Goal: Task Accomplishment & Management: Manage account settings

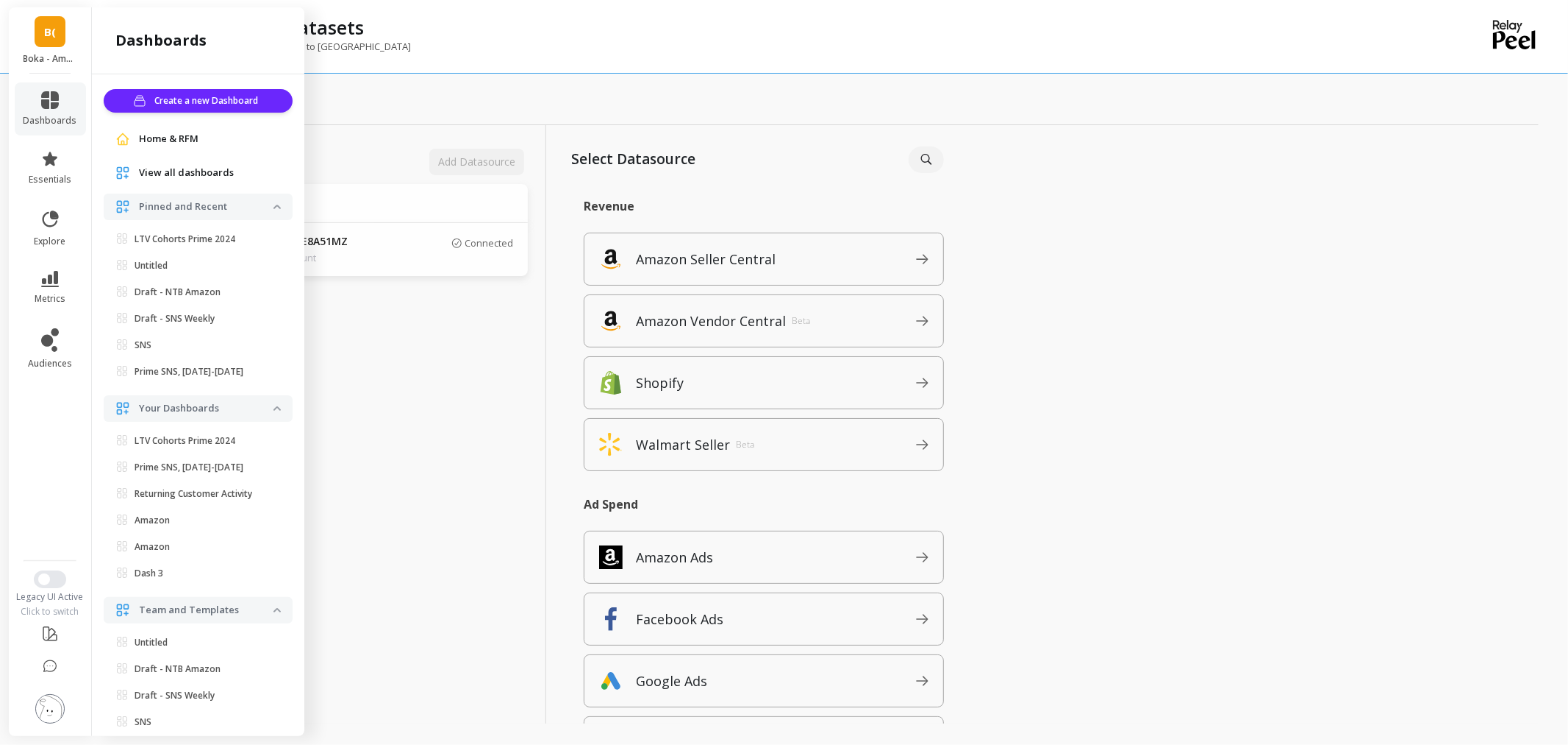
click at [62, 33] on link "B(" at bounding box center [50, 31] width 31 height 31
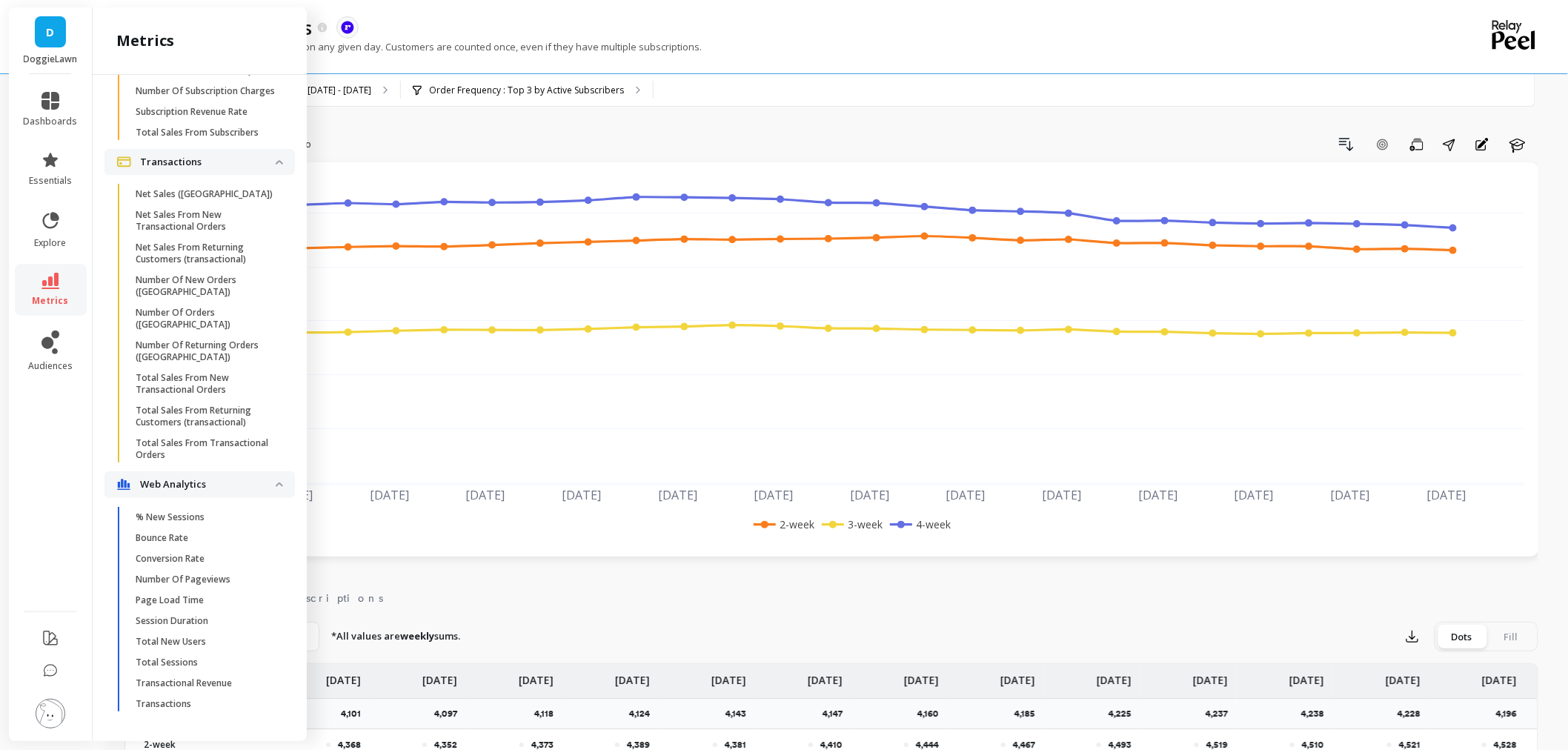
scroll to position [5072, 0]
click at [253, 552] on span "Conversion Rate" at bounding box center [207, 558] width 141 height 12
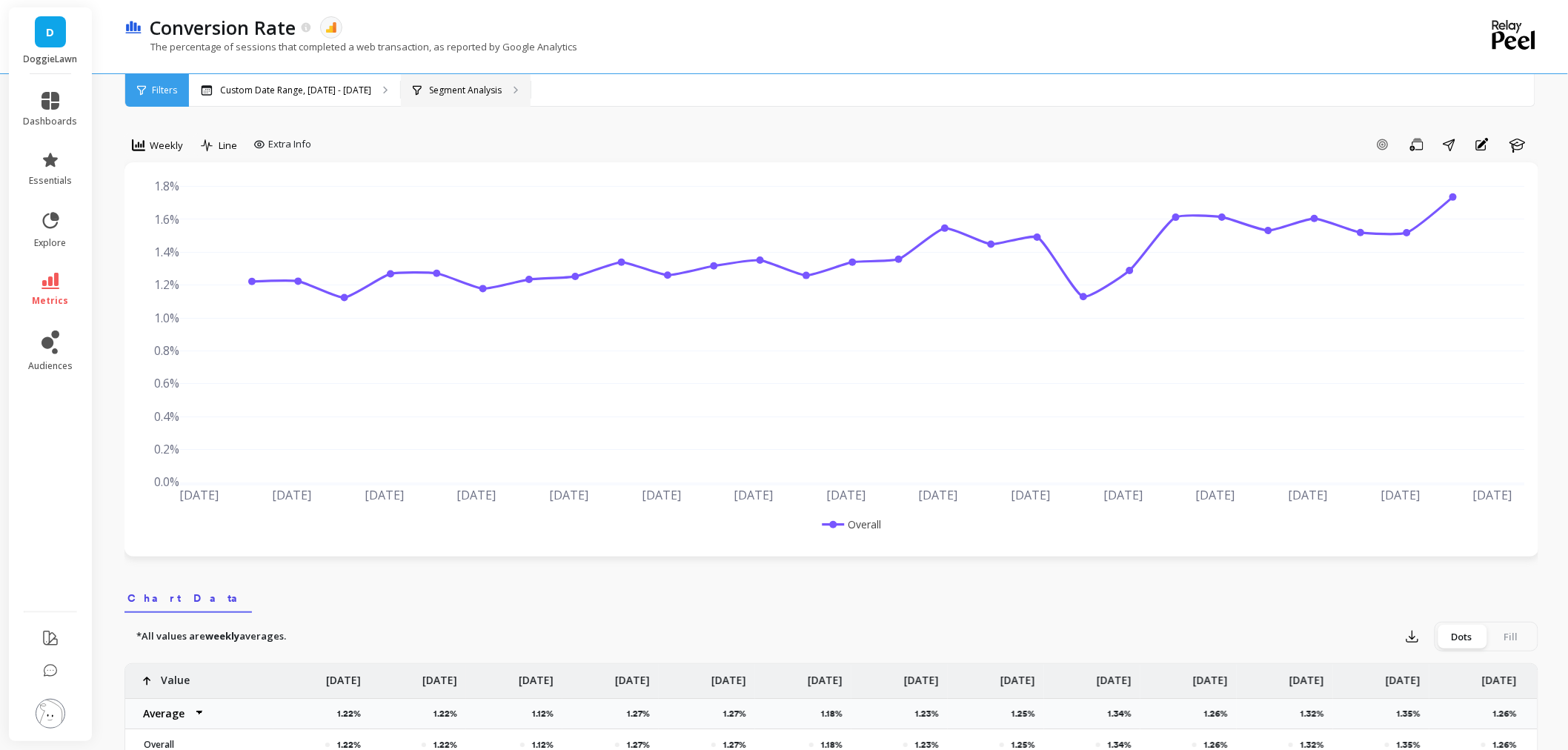
click at [457, 84] on p "Segment Analysis" at bounding box center [465, 89] width 72 height 12
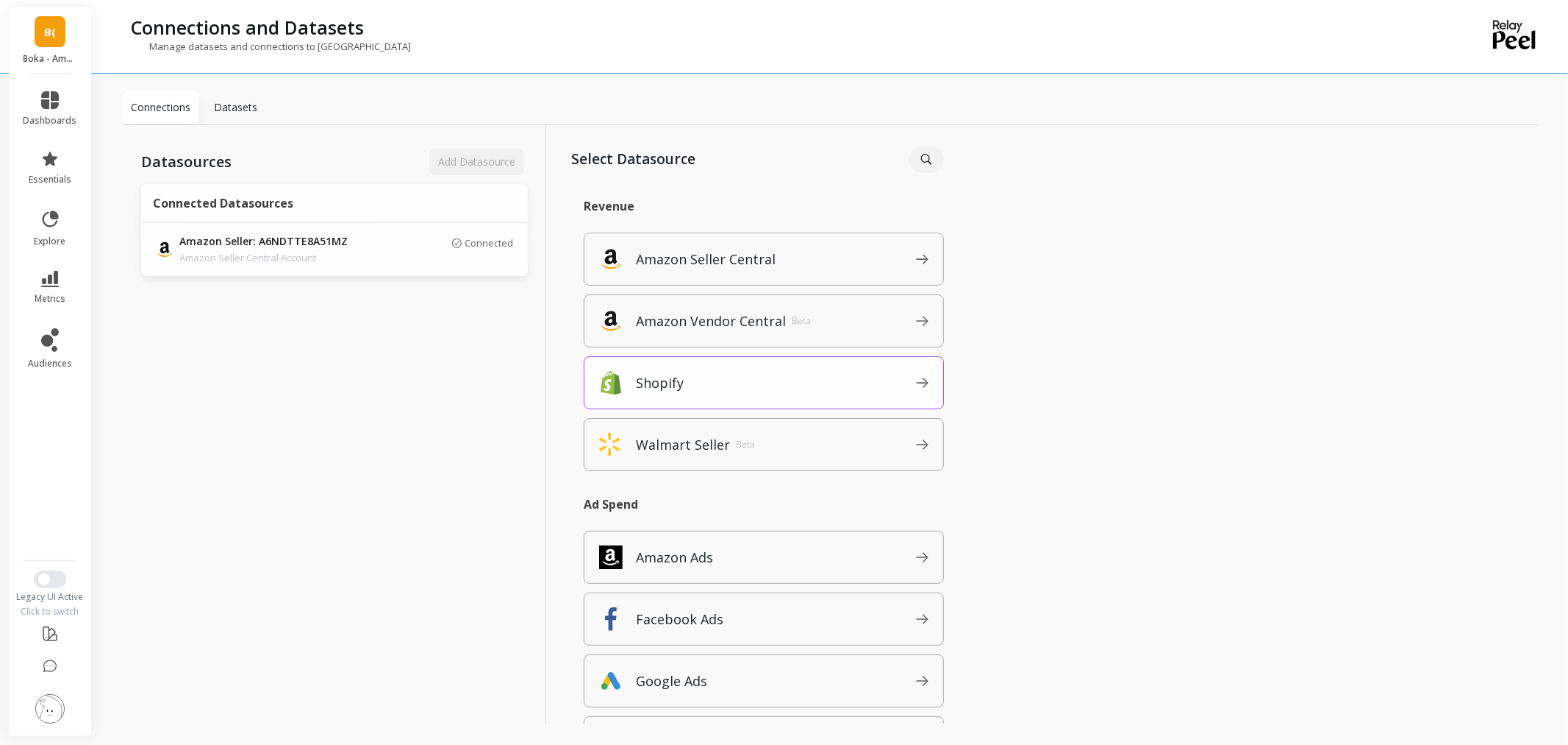
click at [740, 371] on span "Shopify" at bounding box center [776, 383] width 280 height 24
click at [200, 354] on div "Datasources Add Datasource Connected Datasources Amazon Seller: A6NDTTE8A51MZ A…" at bounding box center [335, 440] width 422 height 630
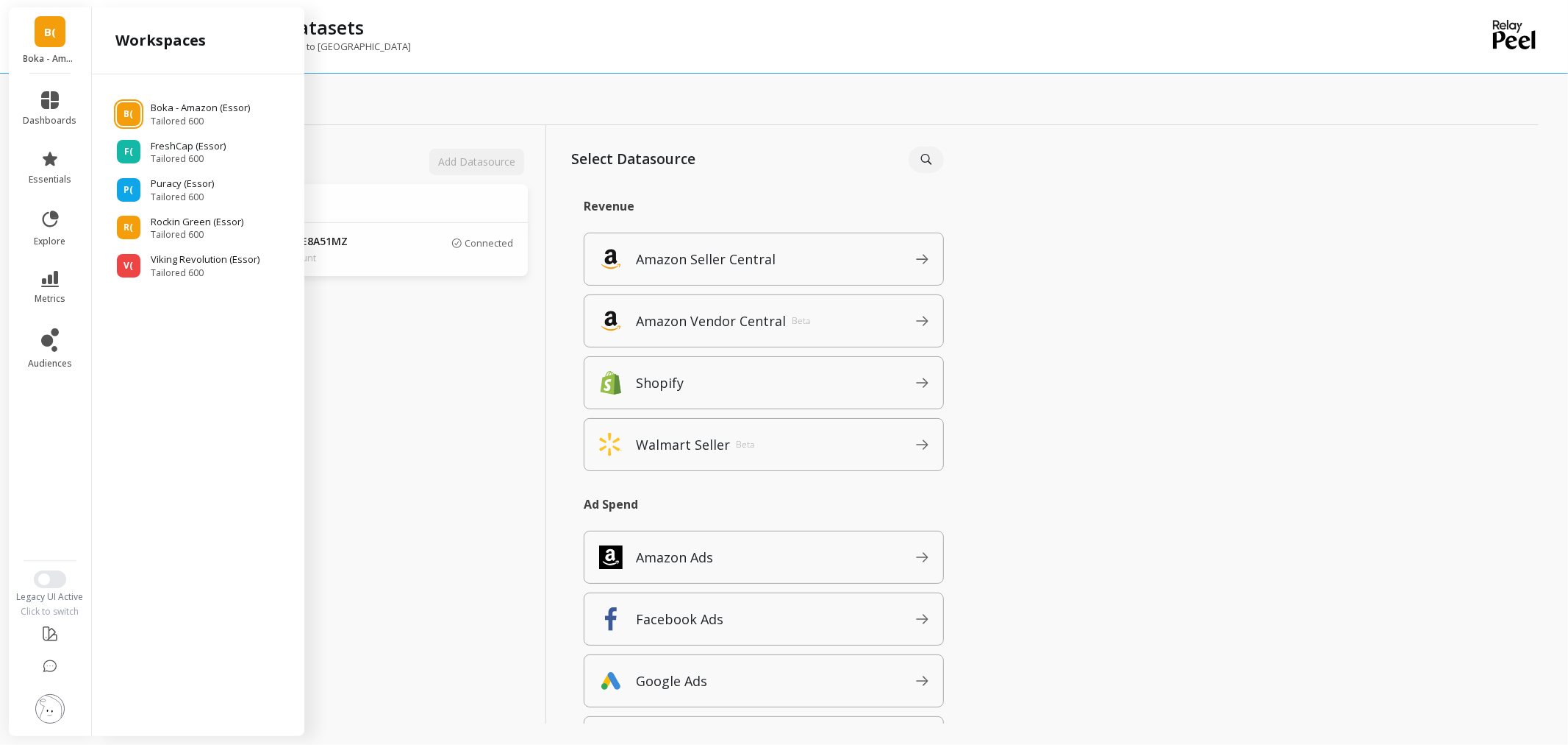
click at [33, 60] on p "Boka - Amazon (Essor)" at bounding box center [51, 59] width 53 height 12
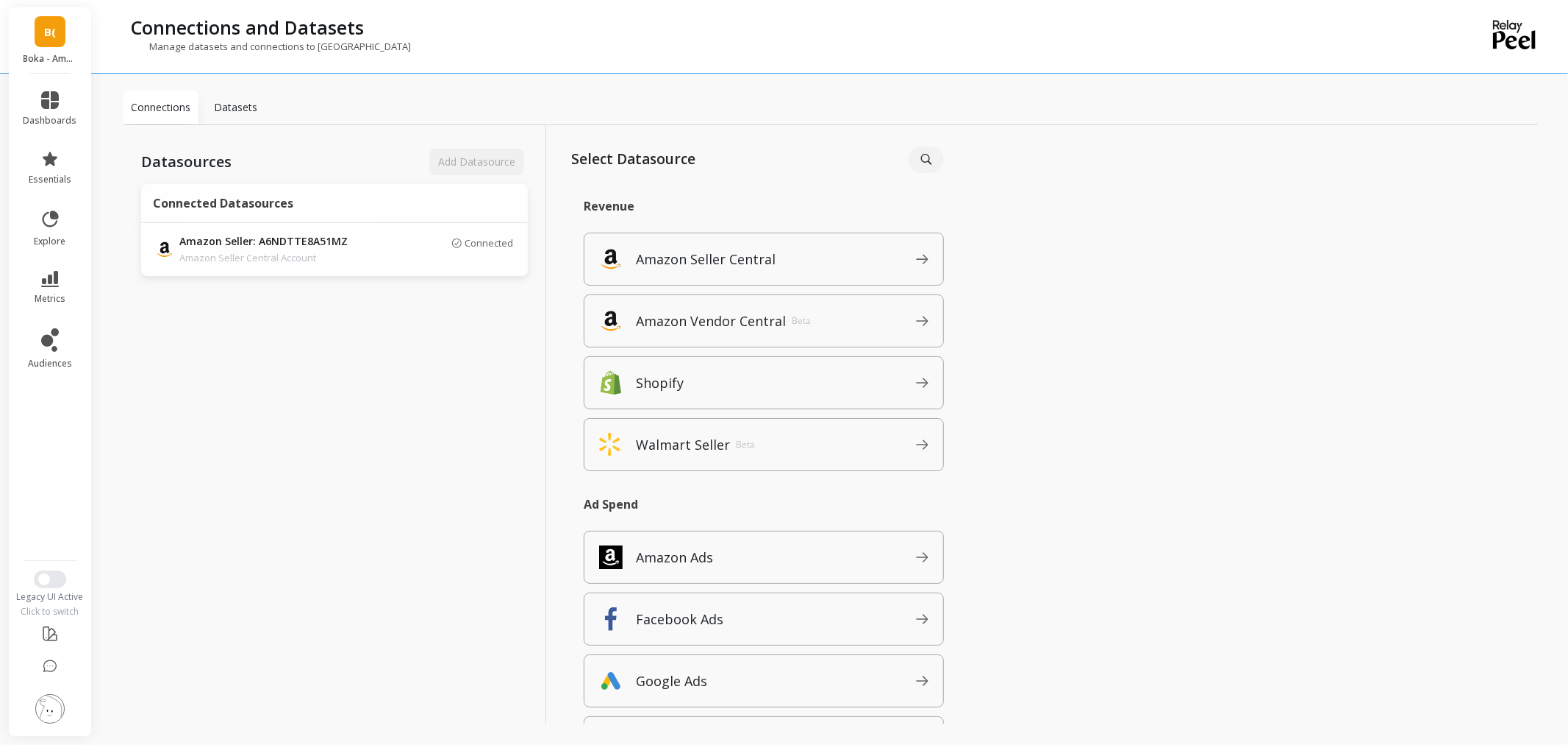
click at [38, 41] on link "B(" at bounding box center [50, 31] width 31 height 31
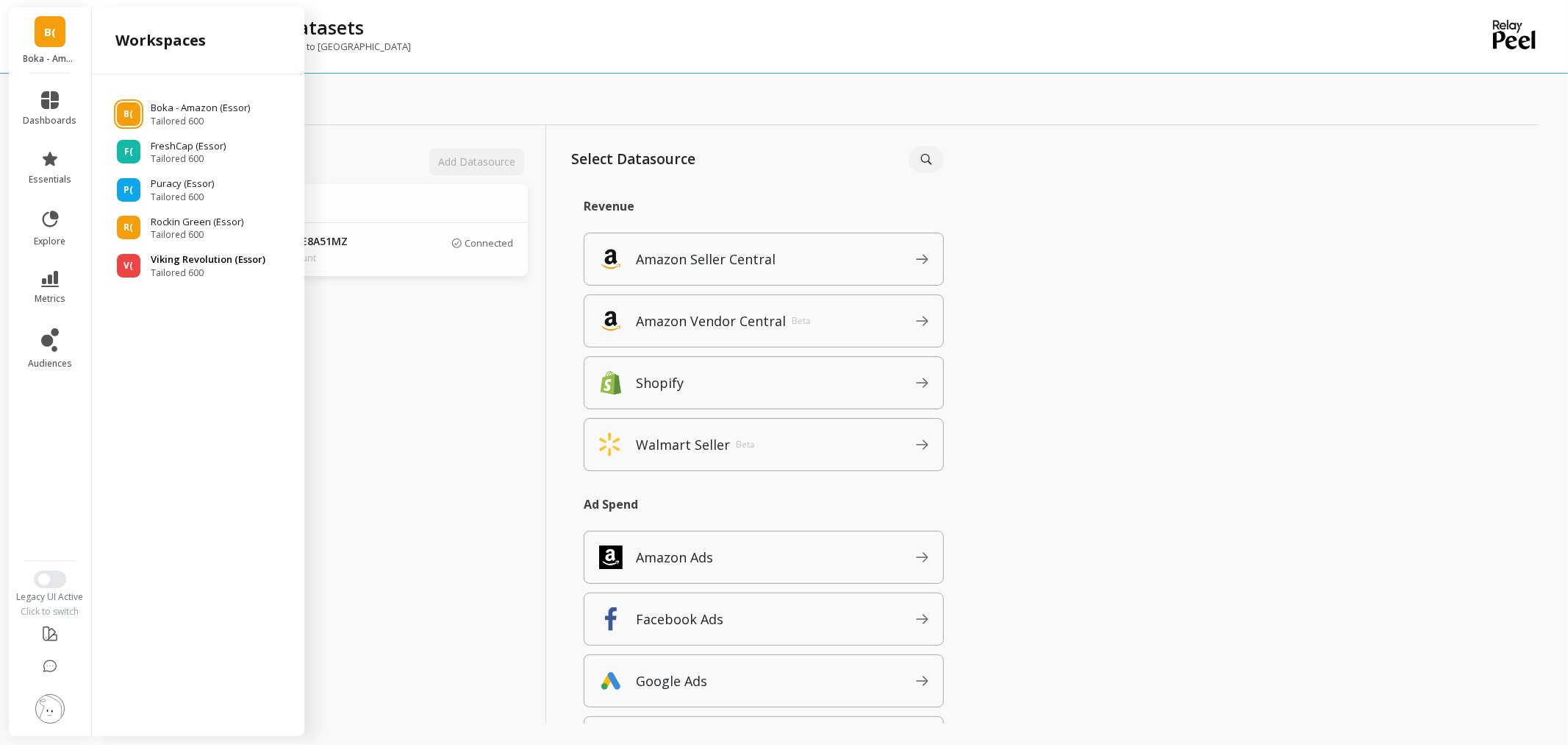
click at [171, 268] on span "Tailored 600" at bounding box center [208, 273] width 114 height 12
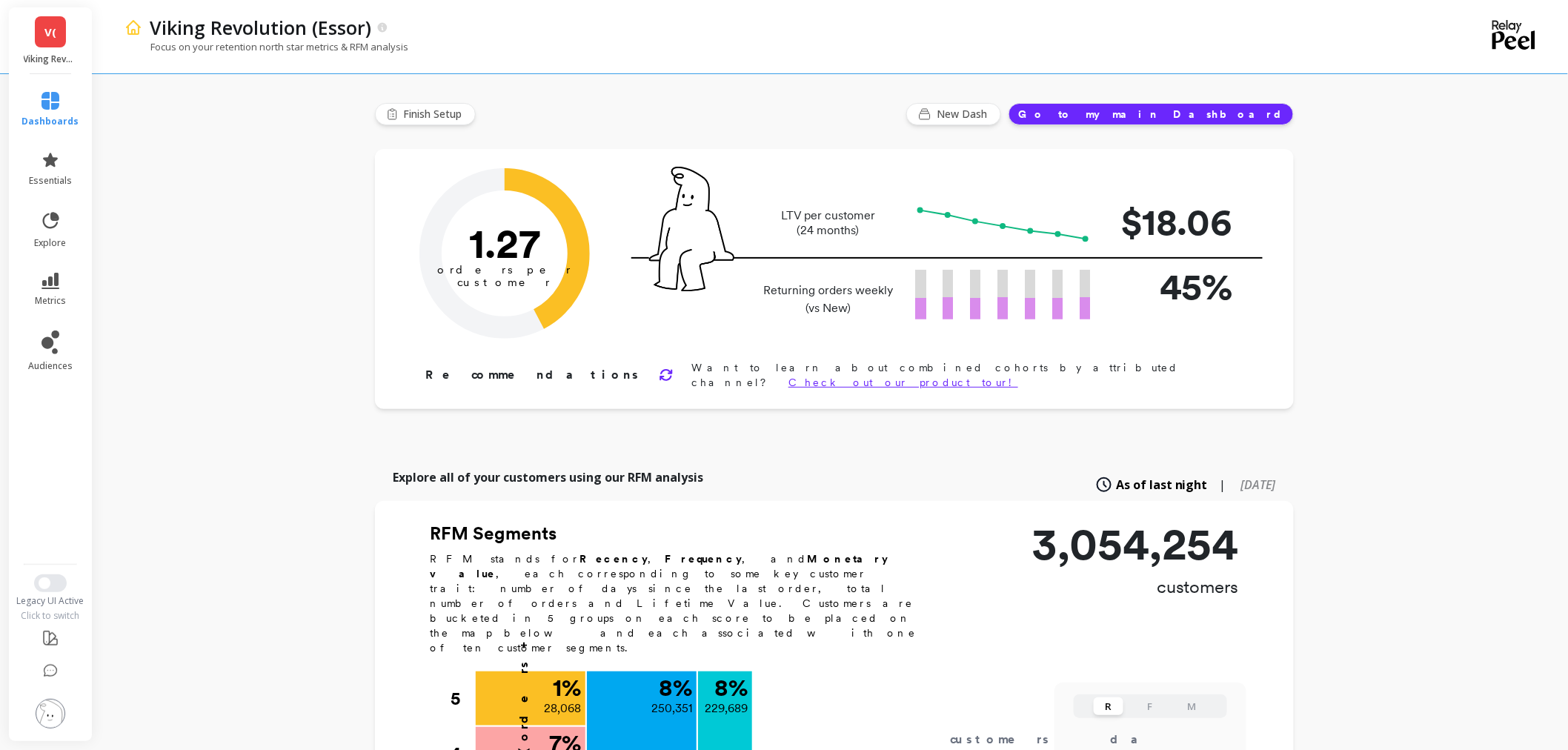
click at [46, 32] on span "V(" at bounding box center [50, 32] width 12 height 17
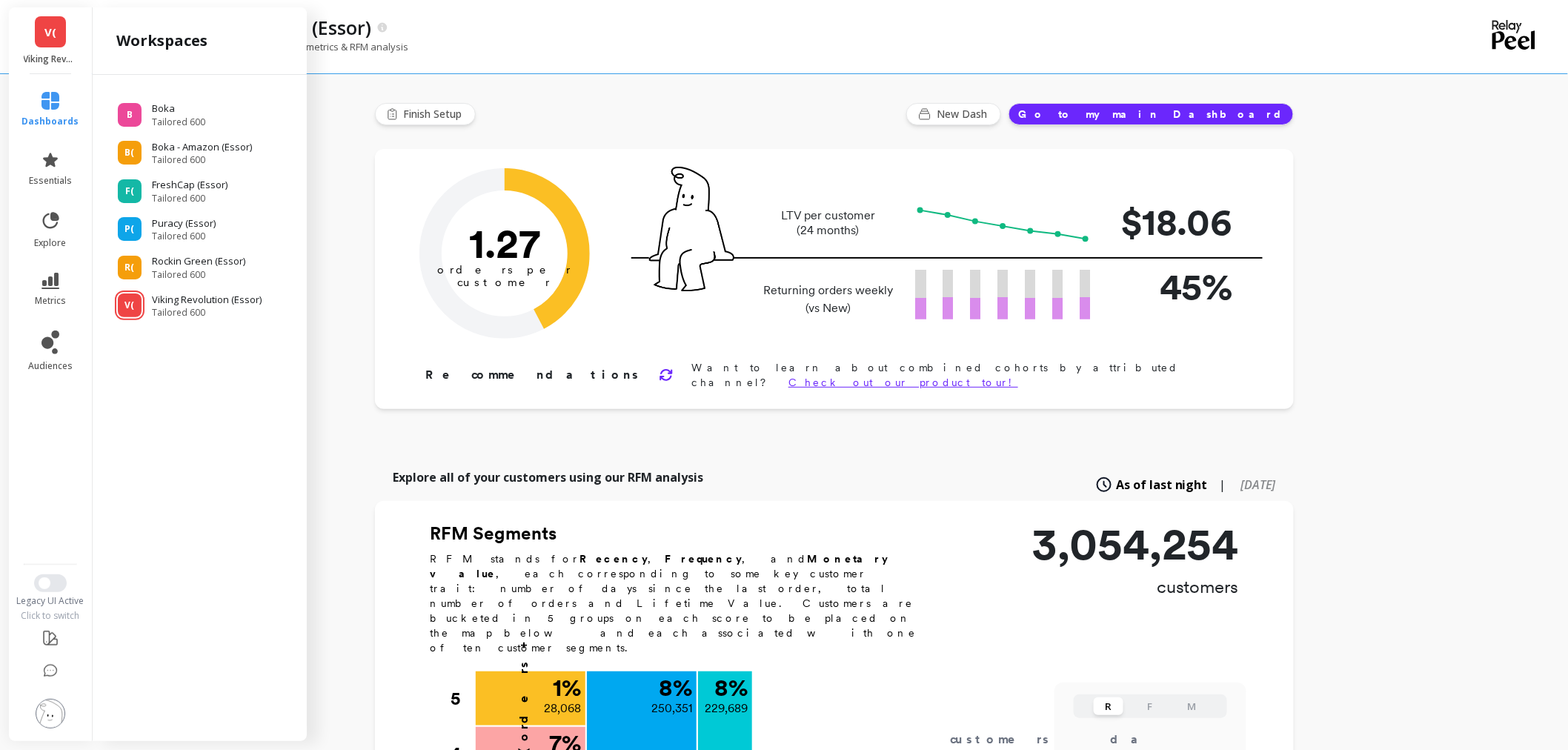
click at [50, 715] on img at bounding box center [50, 712] width 30 height 29
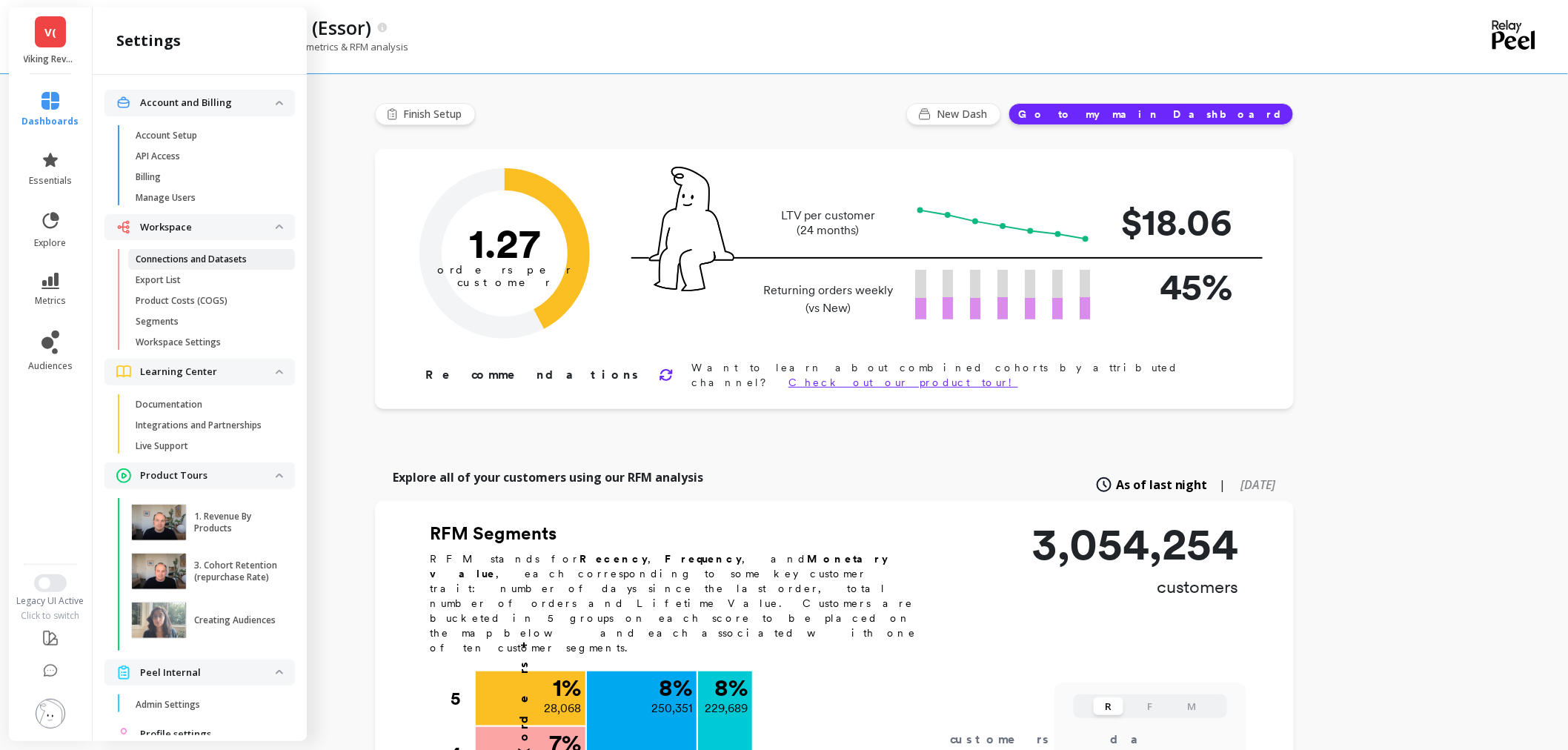
click at [206, 255] on p "Connections and Datasets" at bounding box center [191, 258] width 111 height 12
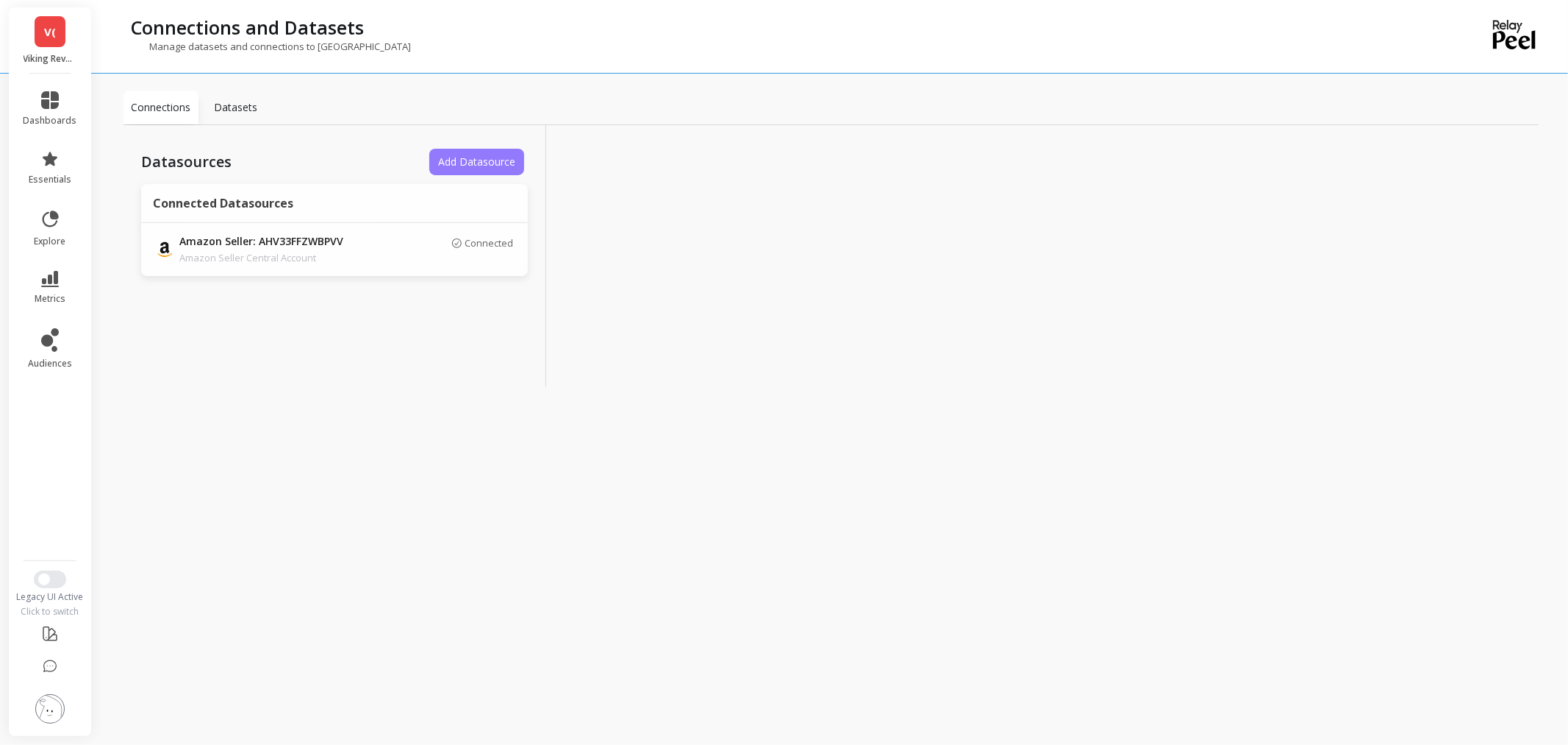
click at [480, 160] on span "Add Datasource" at bounding box center [477, 162] width 77 height 14
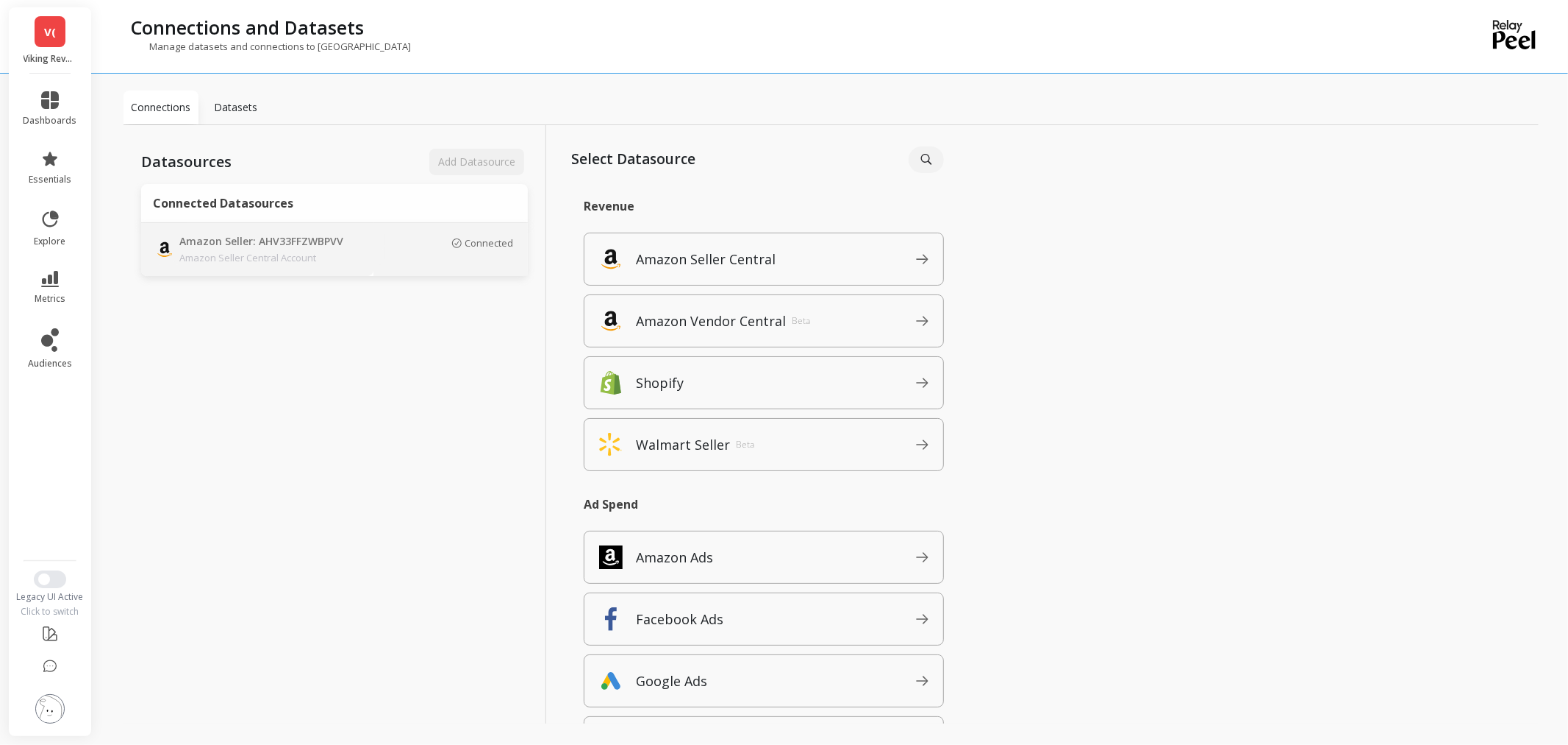
click at [239, 239] on p "Amazon Seller: AHV33FFZWBPVV" at bounding box center [282, 242] width 206 height 16
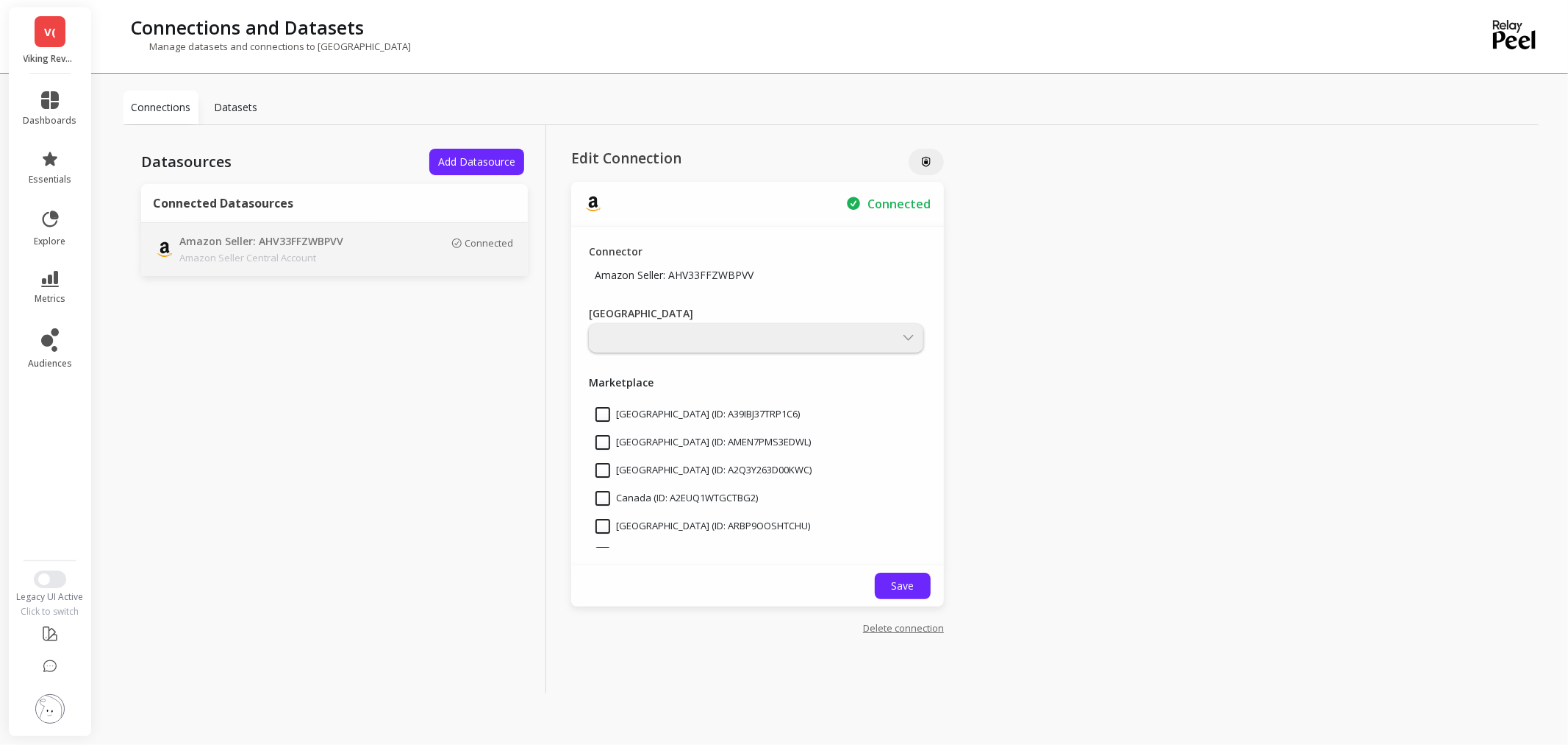
click at [892, 630] on link "Delete connection" at bounding box center [903, 627] width 81 height 13
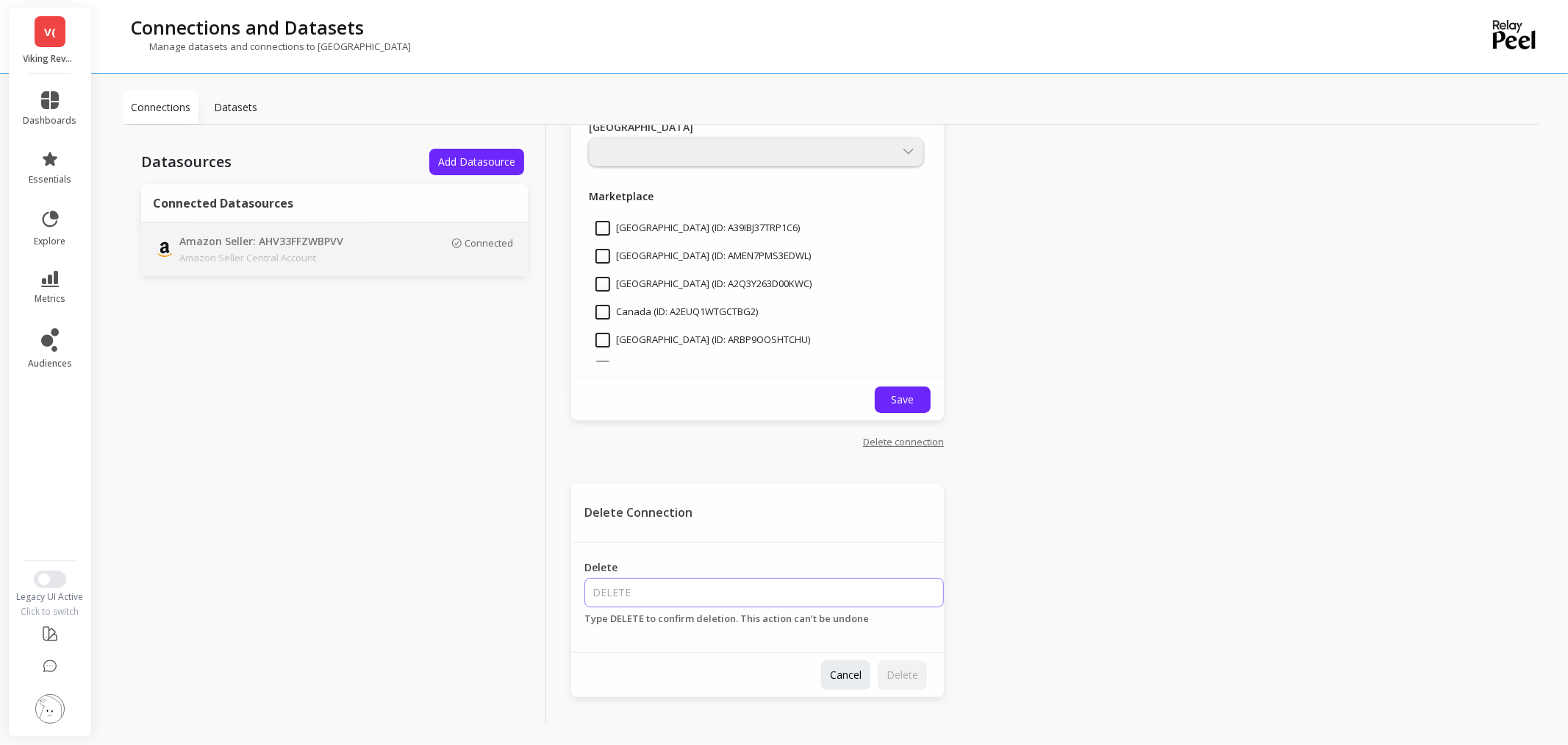
click at [669, 594] on input "Delete" at bounding box center [764, 591] width 359 height 29
type input "DELETE"
click at [886, 671] on span "Delete" at bounding box center [902, 675] width 32 height 14
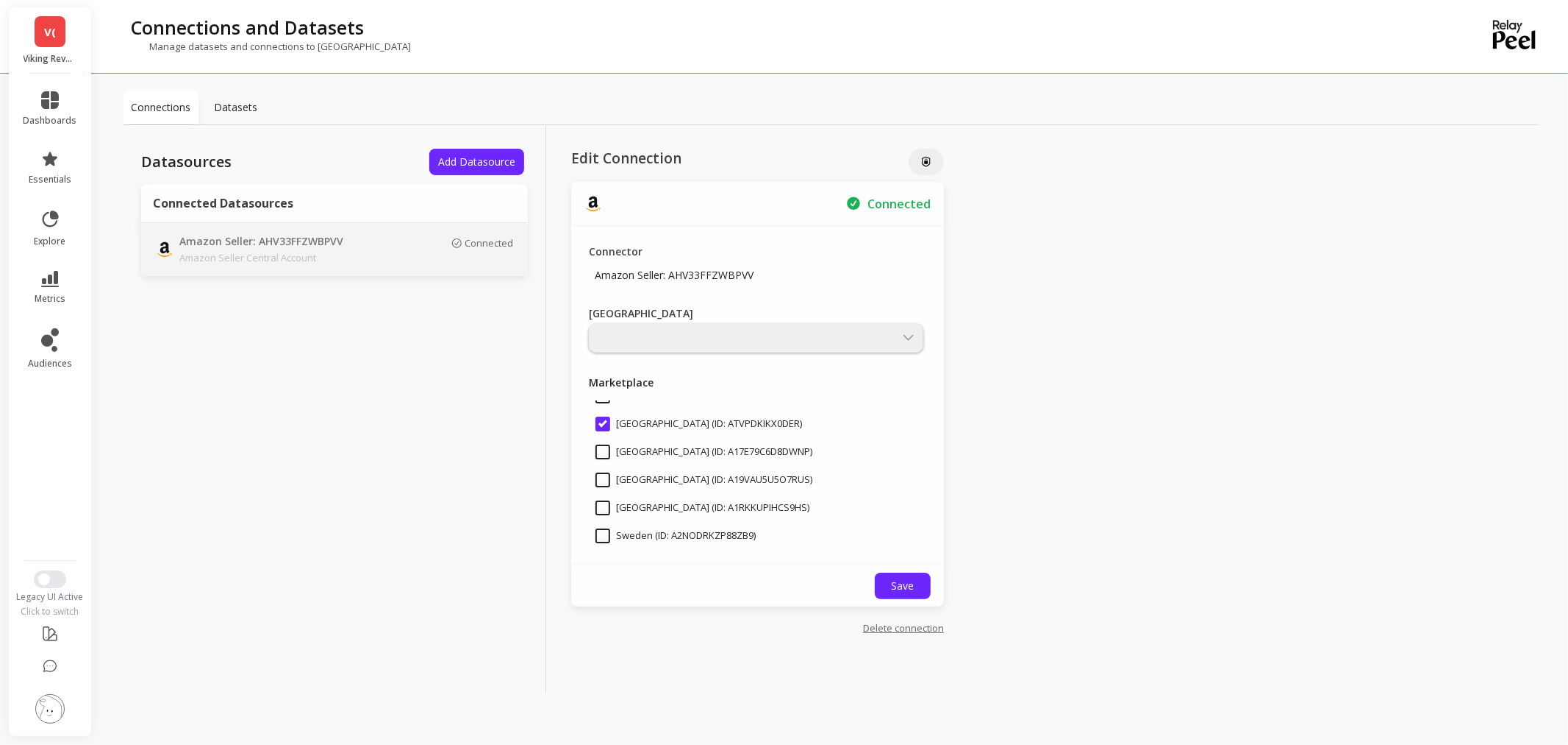
scroll to position [358, 0]
click at [901, 623] on link "Delete connection" at bounding box center [903, 627] width 81 height 13
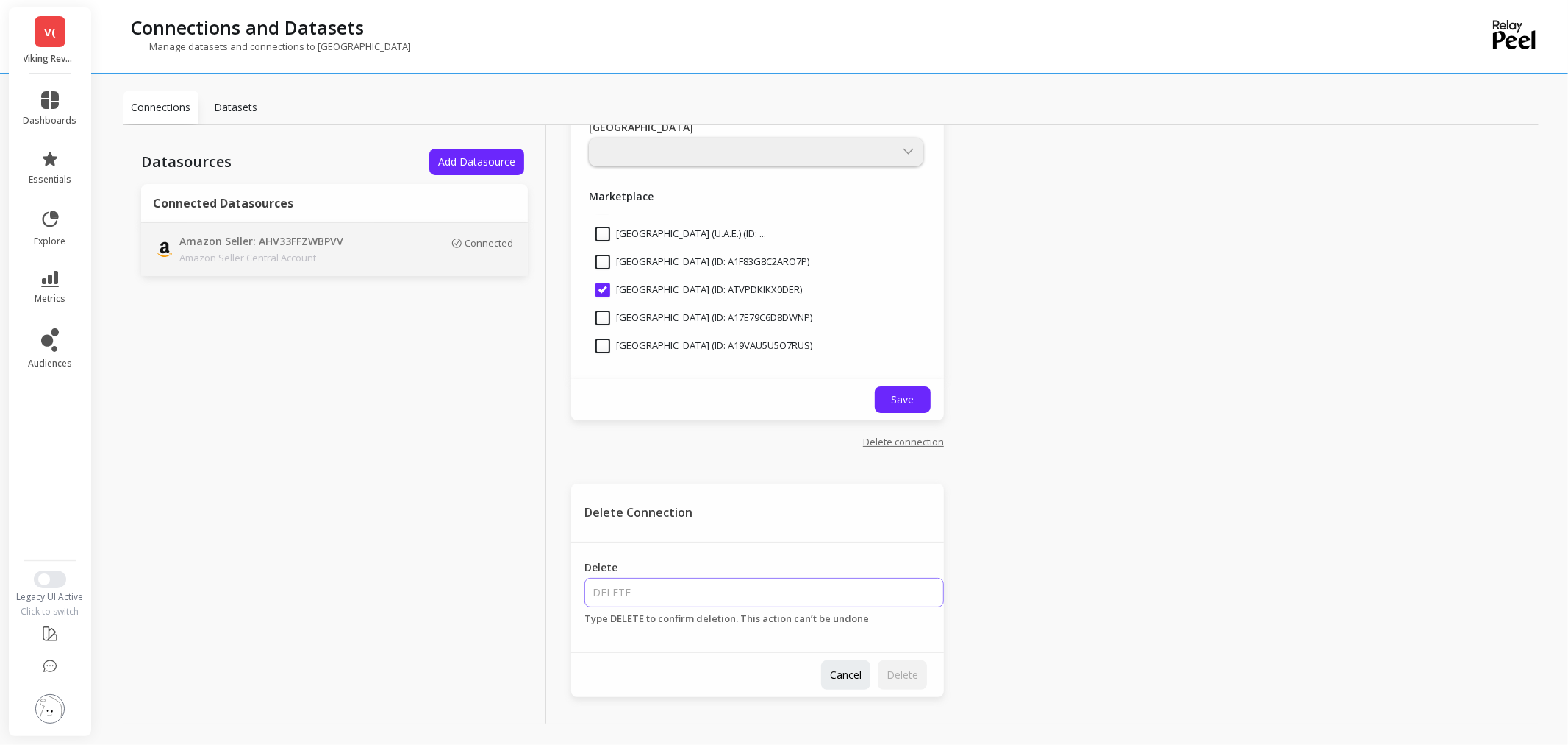
click at [677, 598] on input "Delete" at bounding box center [764, 591] width 359 height 29
type input "DELETE"
click at [886, 668] on span "Delete" at bounding box center [902, 675] width 32 height 14
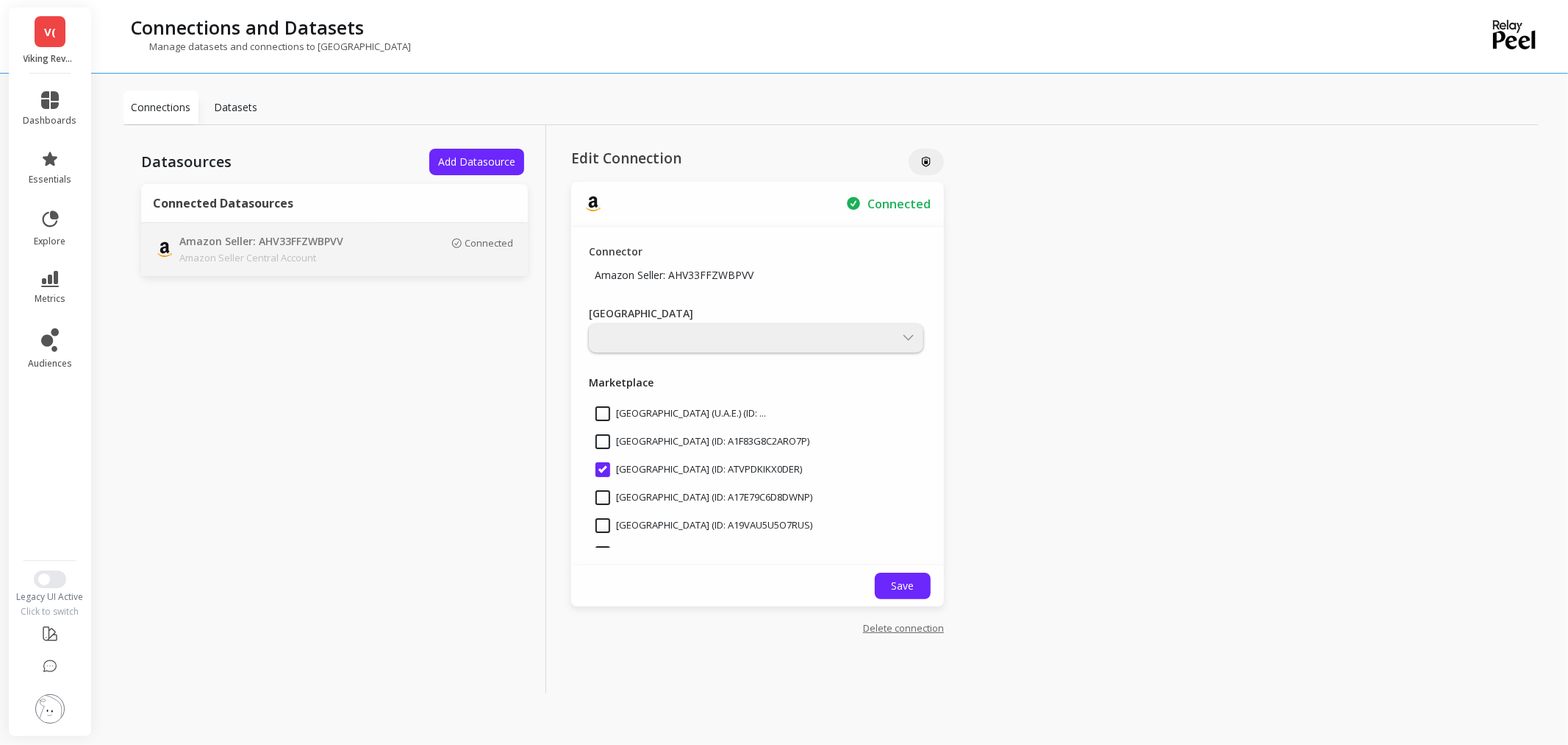
scroll to position [358, 0]
click at [929, 630] on link "Delete connection" at bounding box center [903, 627] width 81 height 13
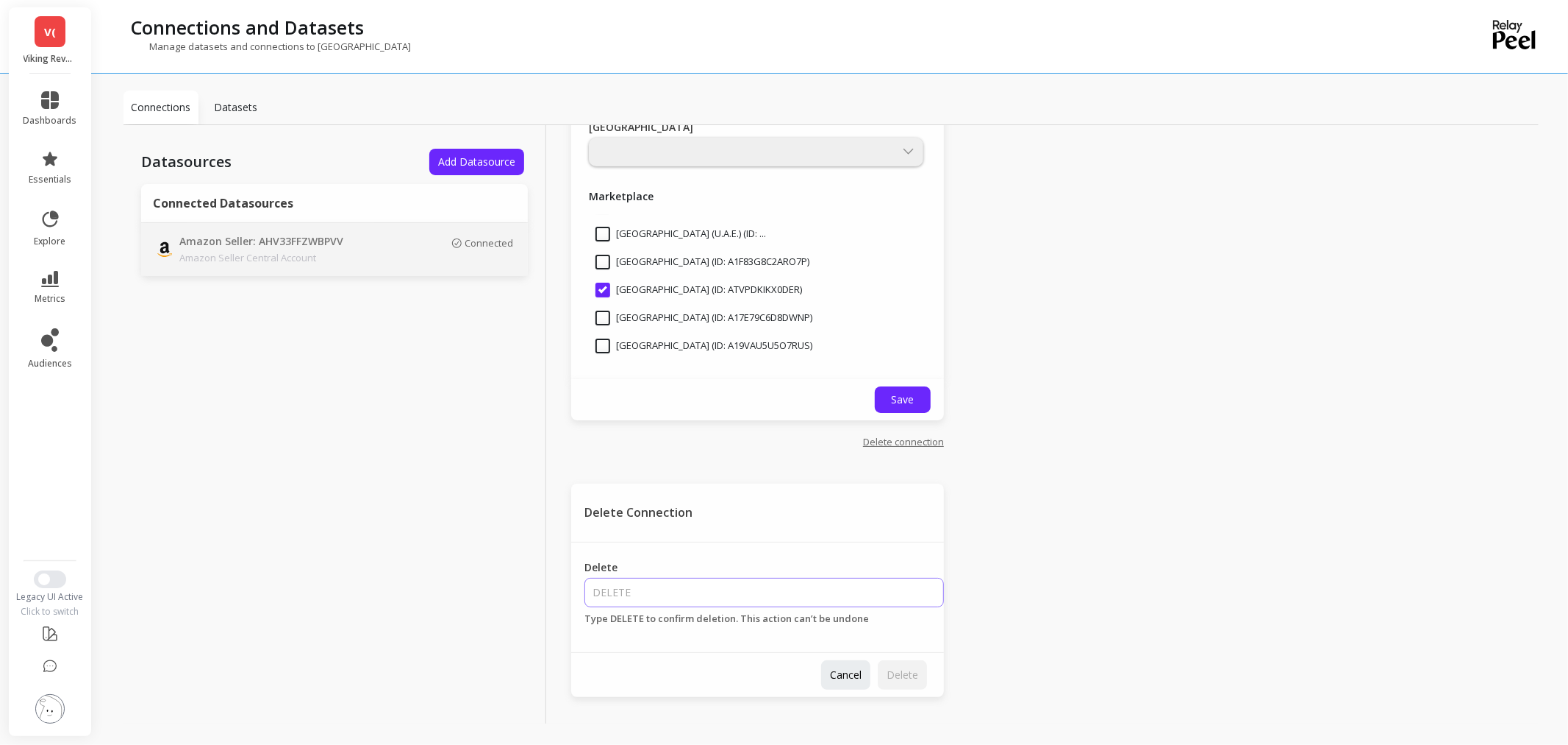
click at [682, 593] on input "Delete" at bounding box center [764, 591] width 359 height 29
type input "DELETE"
click at [900, 668] on span "Delete" at bounding box center [902, 675] width 32 height 14
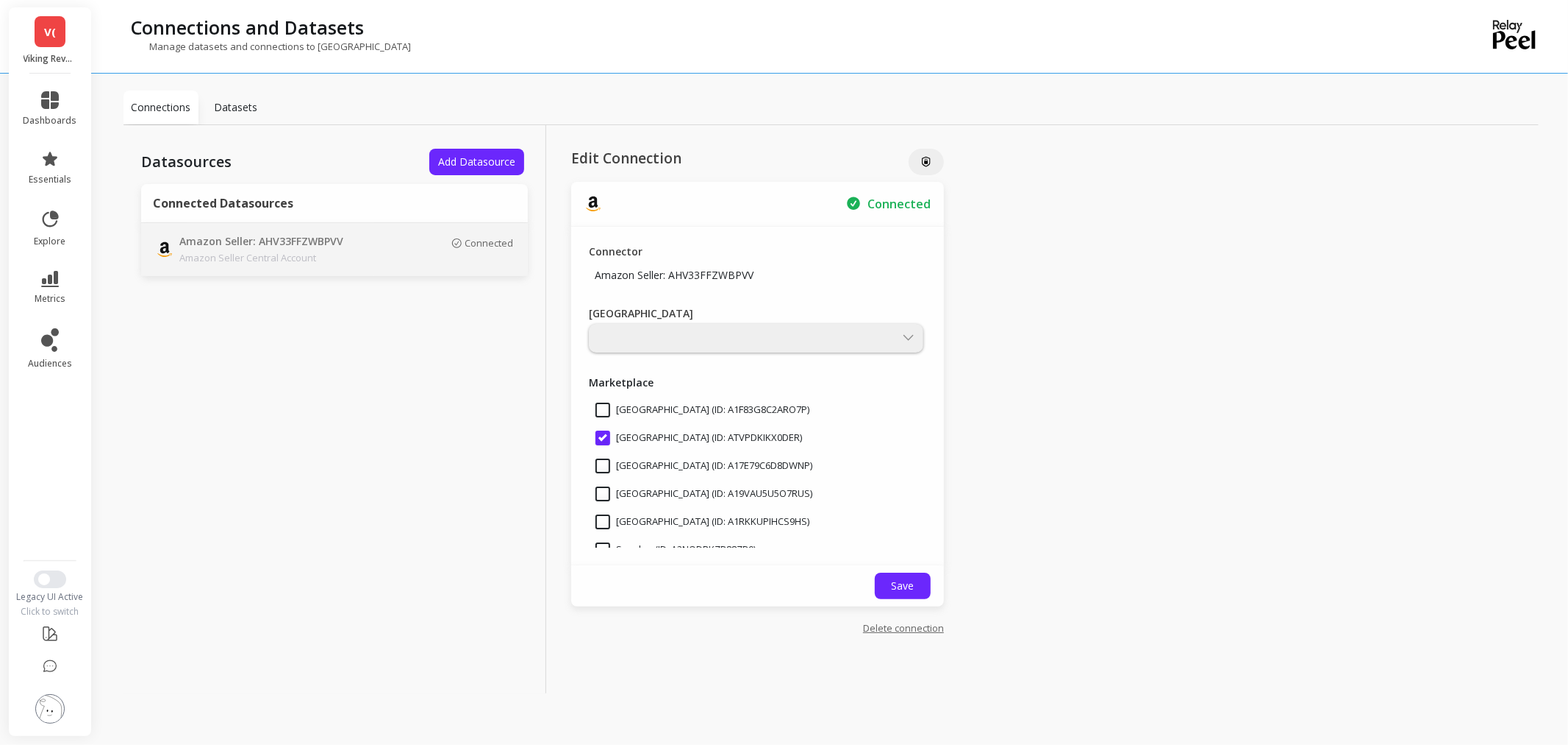
scroll to position [408, 0]
click at [603, 419] on input "United States (ID: ATVPDKIKX0DER)" at bounding box center [698, 425] width 207 height 15
checkbox input "false"
click at [913, 629] on link "Delete connection" at bounding box center [903, 627] width 81 height 13
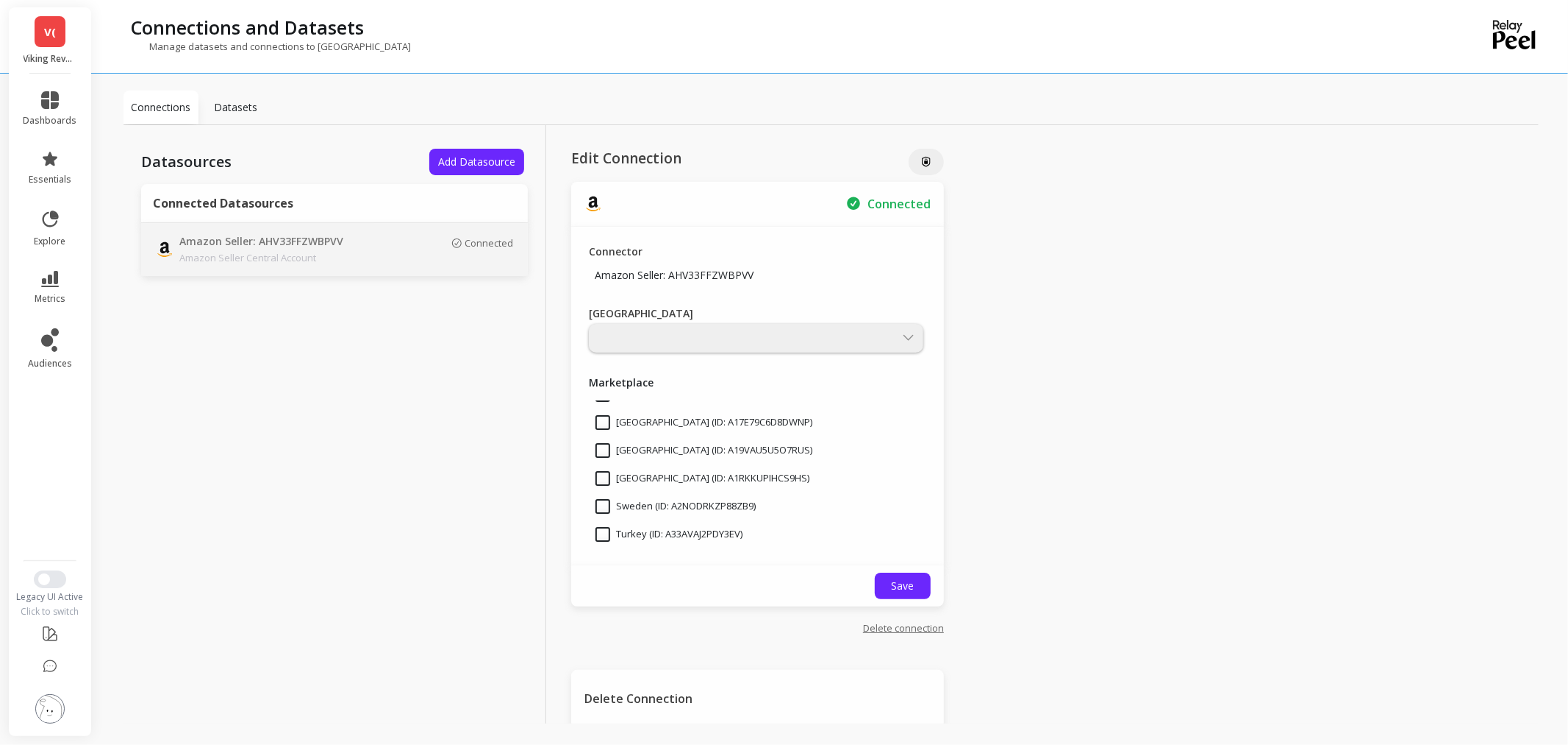
scroll to position [186, 0]
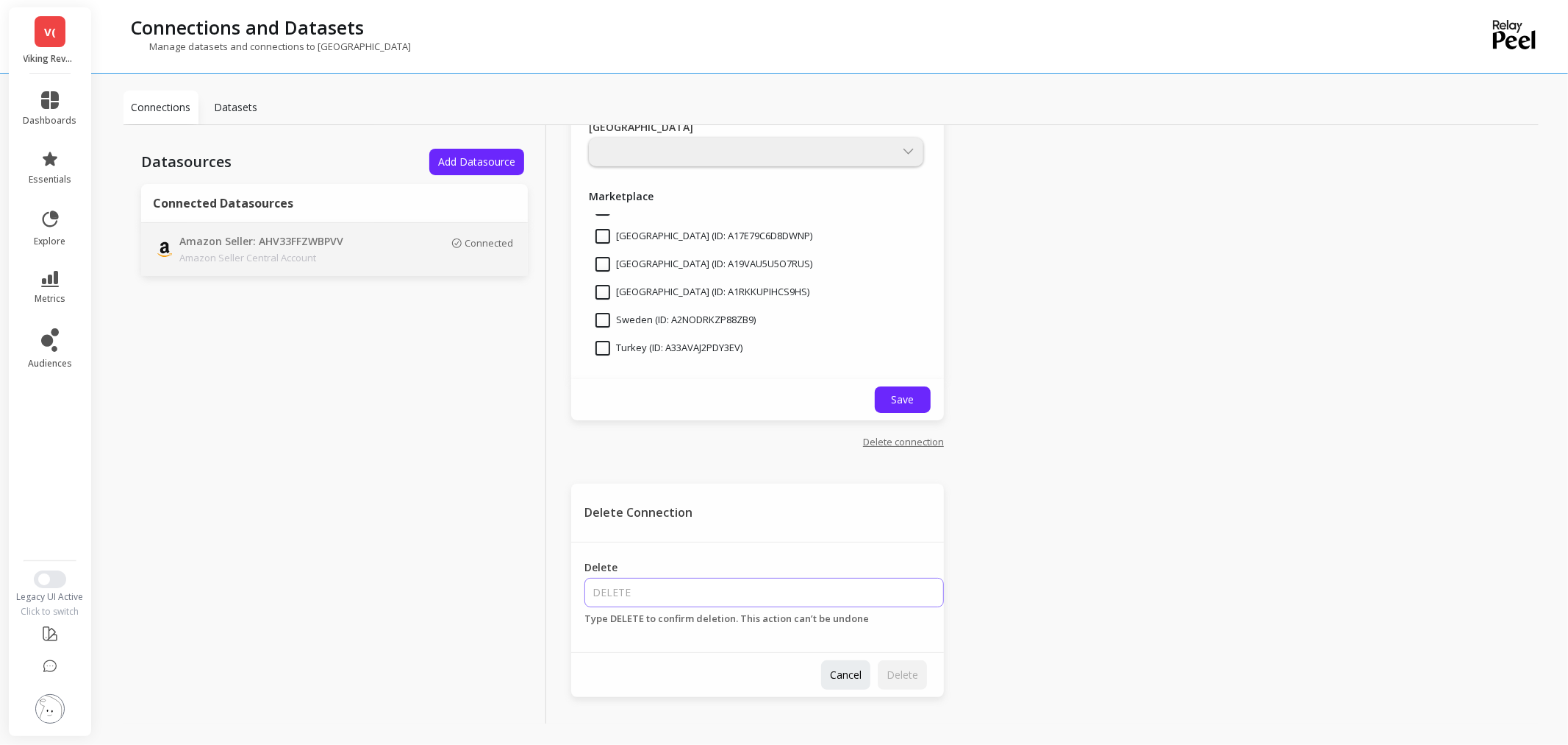
click at [705, 590] on input "Delete" at bounding box center [764, 591] width 359 height 29
type input "DELETE"
click at [894, 678] on span "Delete" at bounding box center [902, 675] width 32 height 14
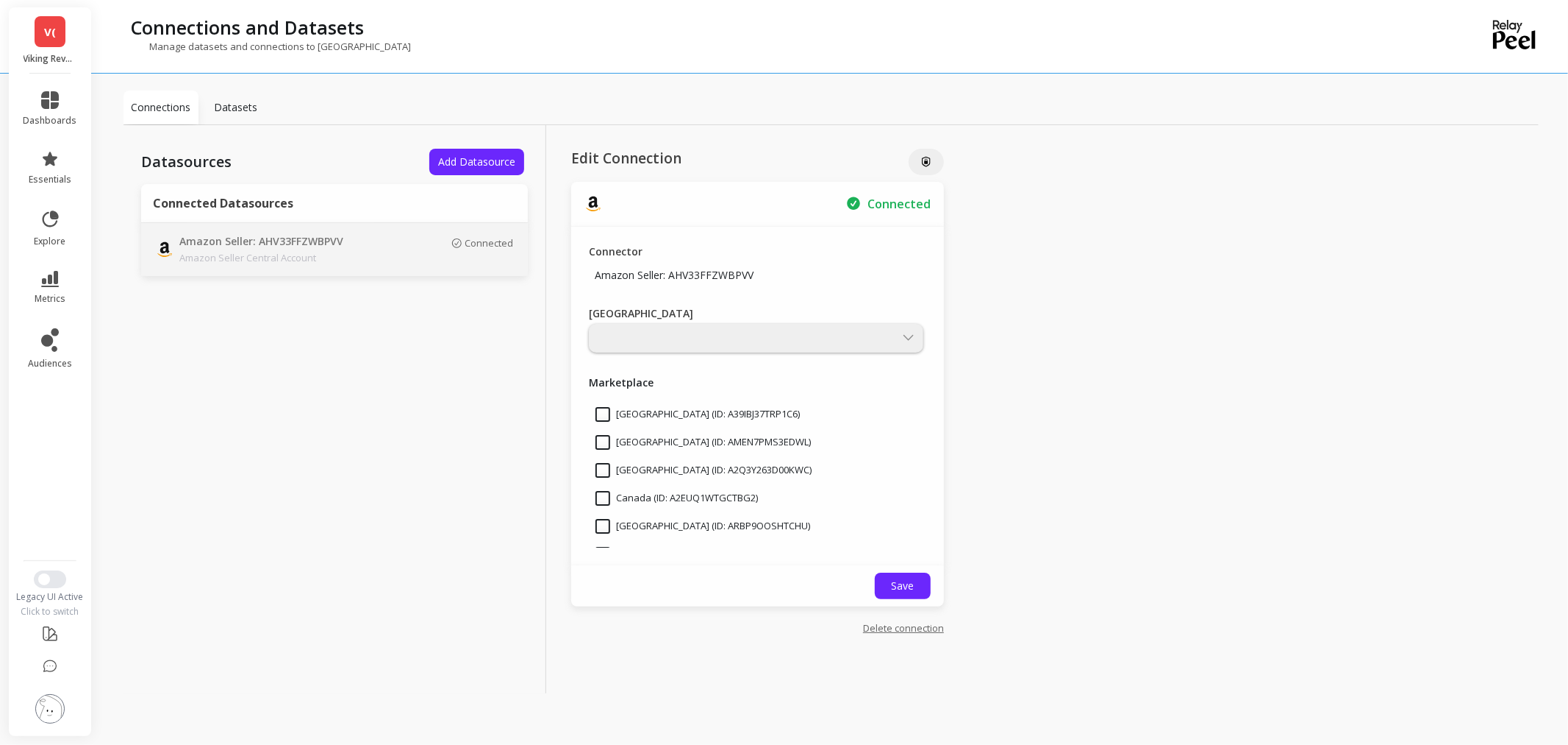
click at [54, 36] on span "V(" at bounding box center [50, 32] width 12 height 17
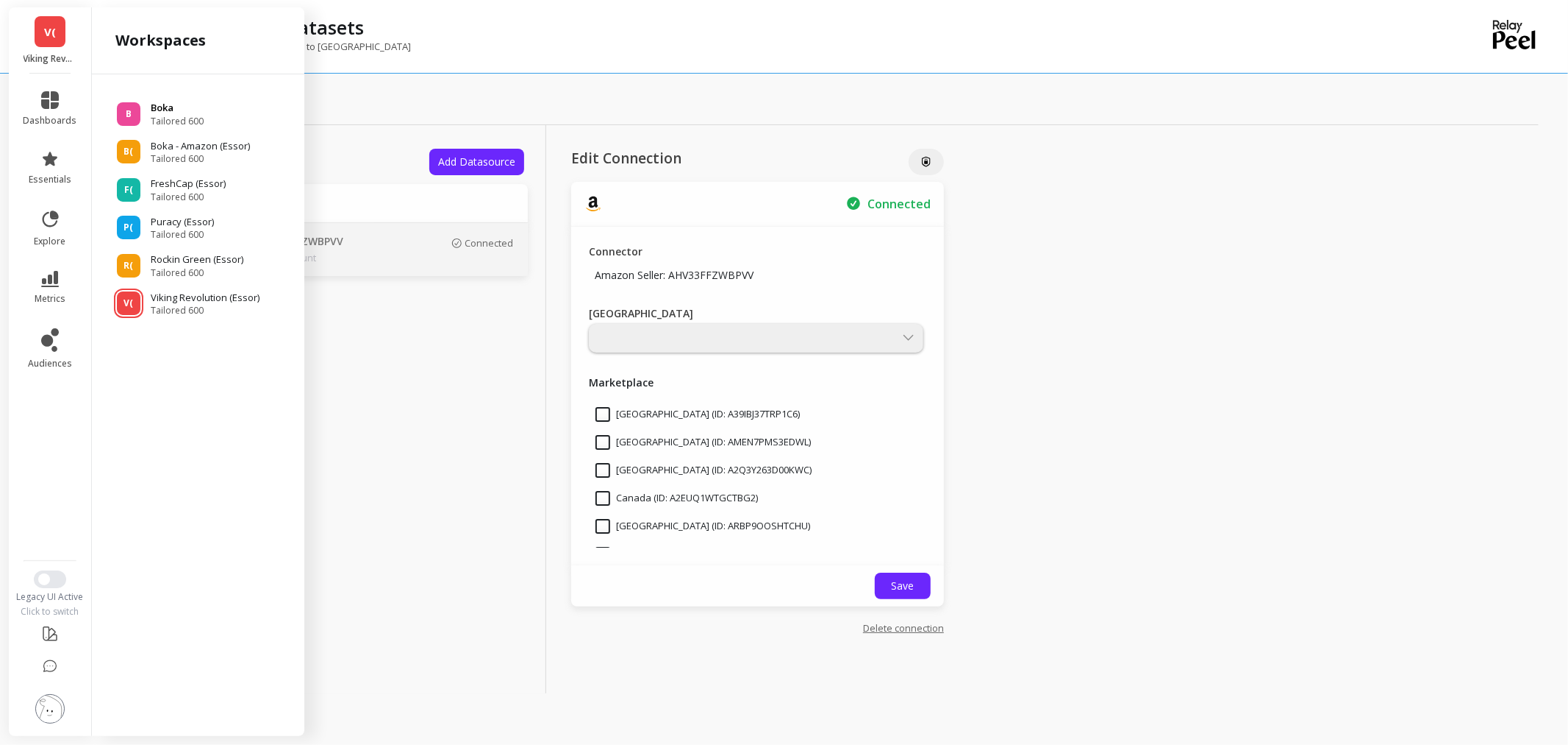
click at [155, 108] on p "Boka" at bounding box center [177, 108] width 53 height 15
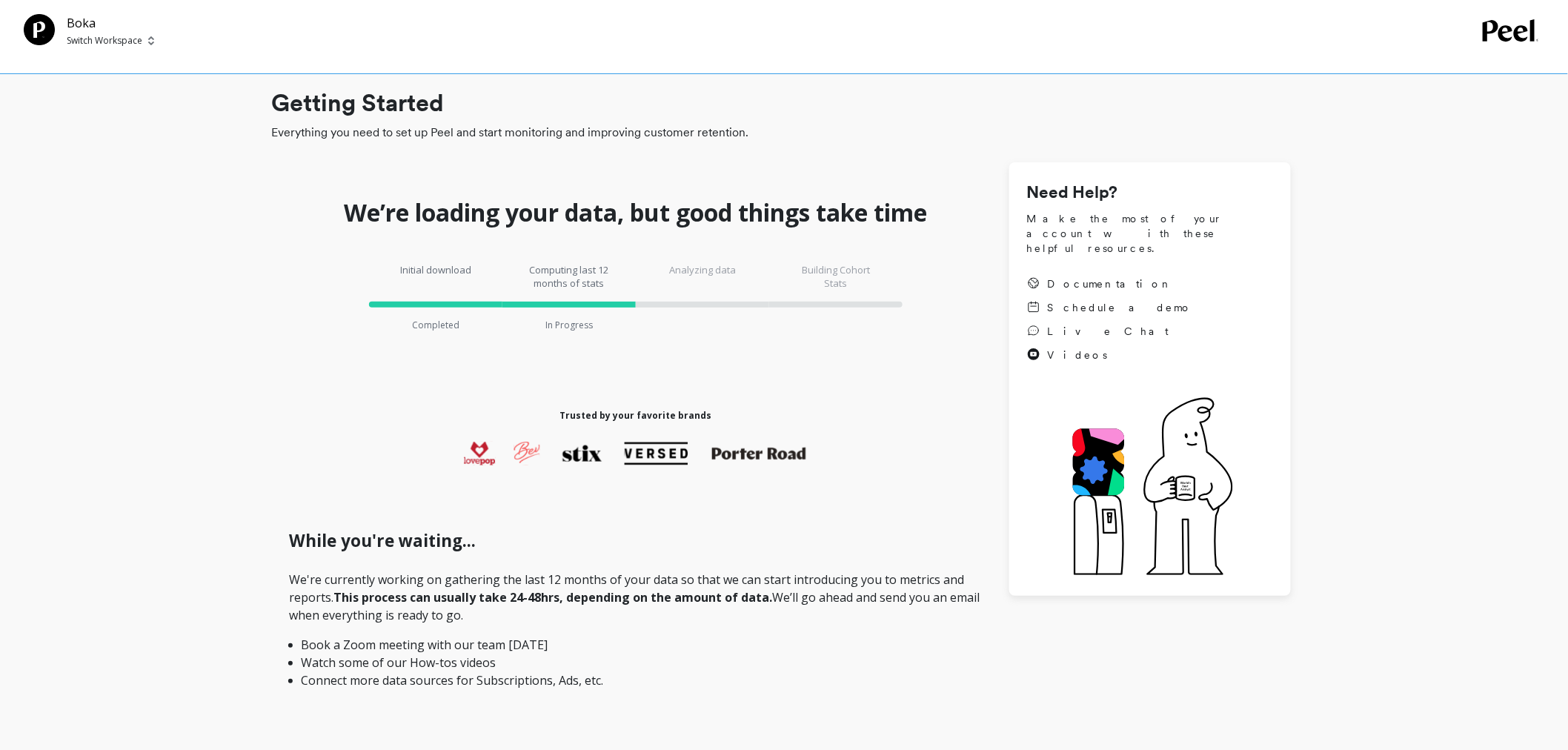
click at [93, 48] on div "Boka Switch Workspace" at bounding box center [784, 37] width 1568 height 74
click at [95, 46] on p "Switch Workspace" at bounding box center [105, 40] width 76 height 12
click at [126, 139] on p "Boka - Amazon (Essor..." at bounding box center [163, 139] width 114 height 15
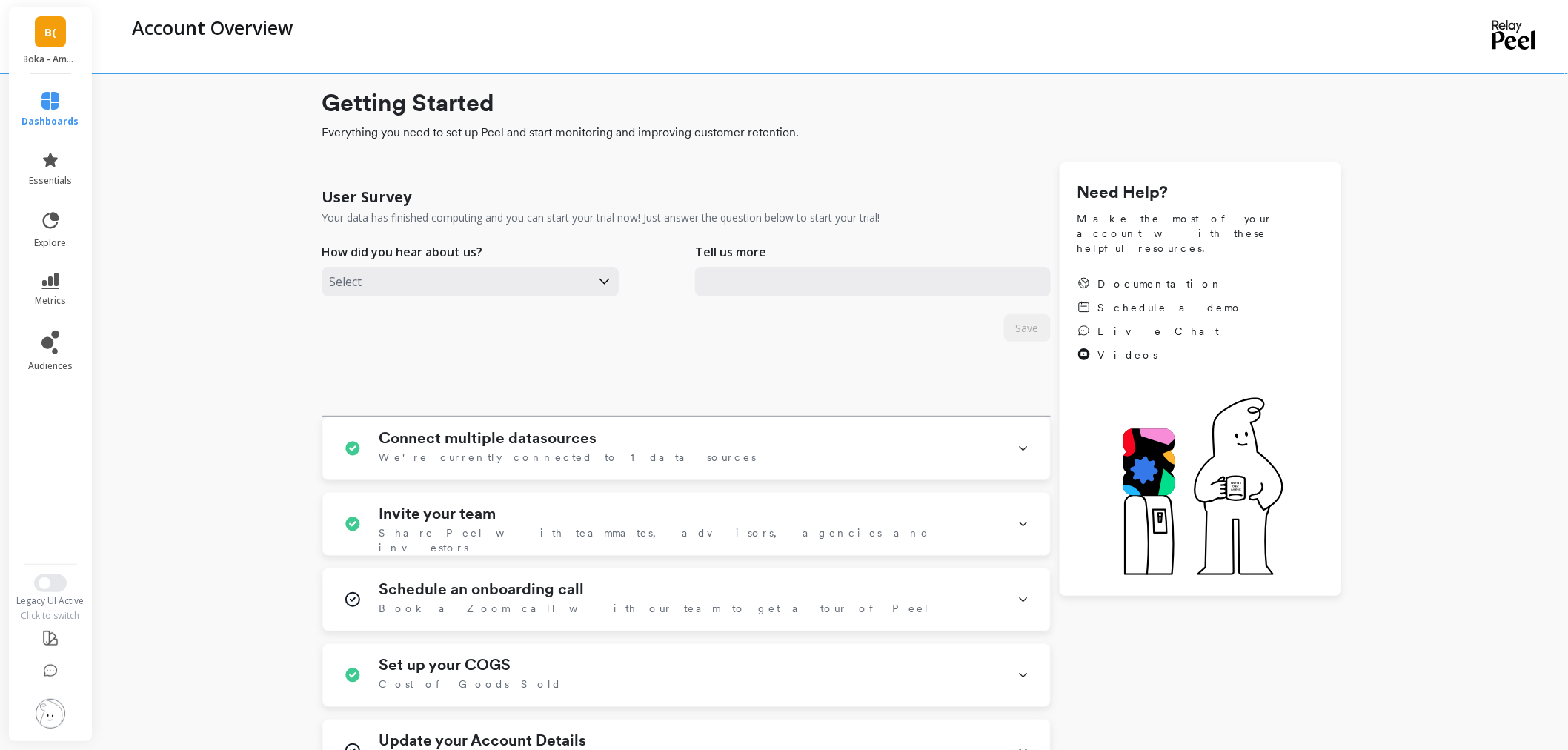
click at [59, 50] on div "B( Boka - Amazon (Essor)" at bounding box center [50, 40] width 83 height 67
click at [39, 22] on link "B(" at bounding box center [50, 31] width 31 height 31
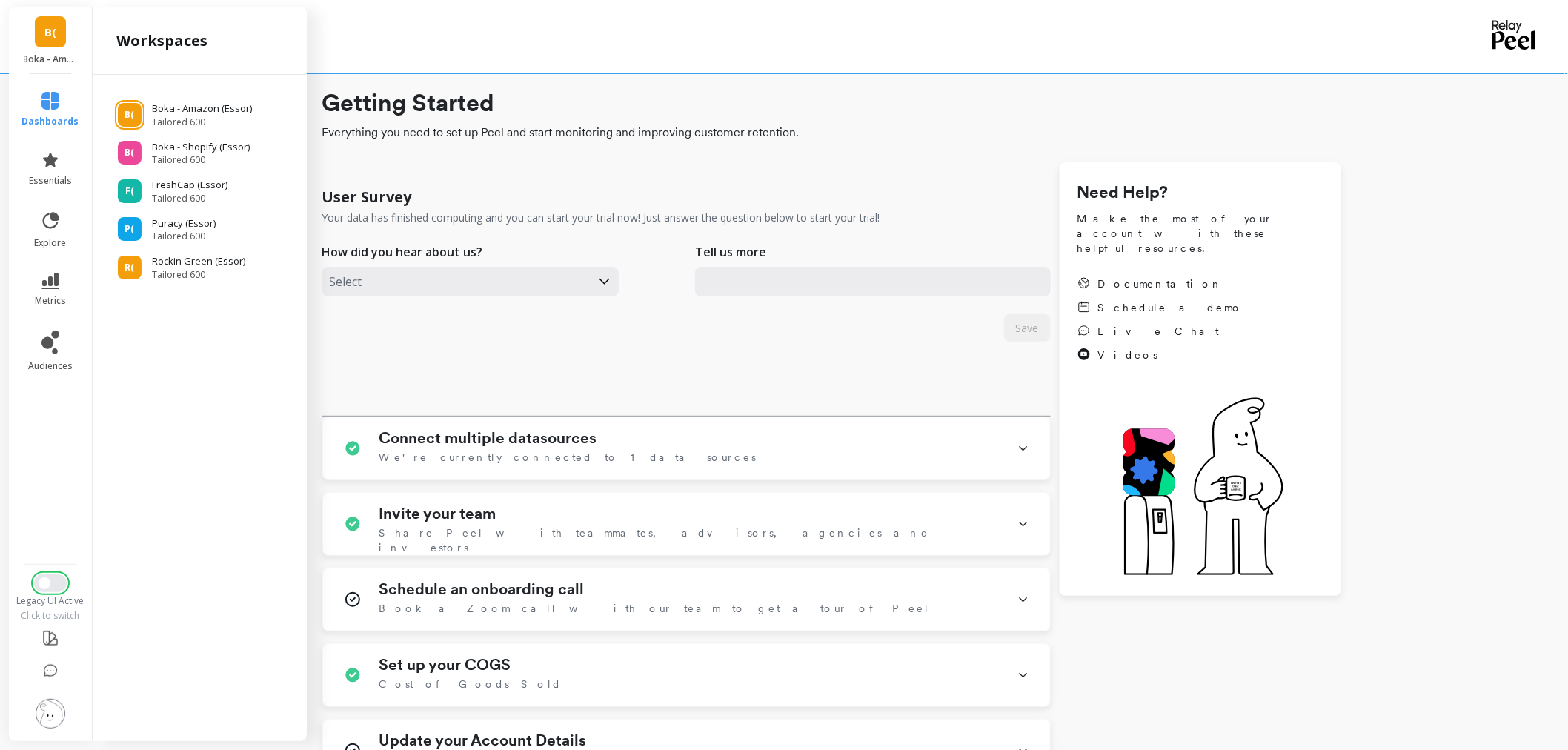
click at [50, 578] on button "Switch to New UI" at bounding box center [50, 583] width 32 height 18
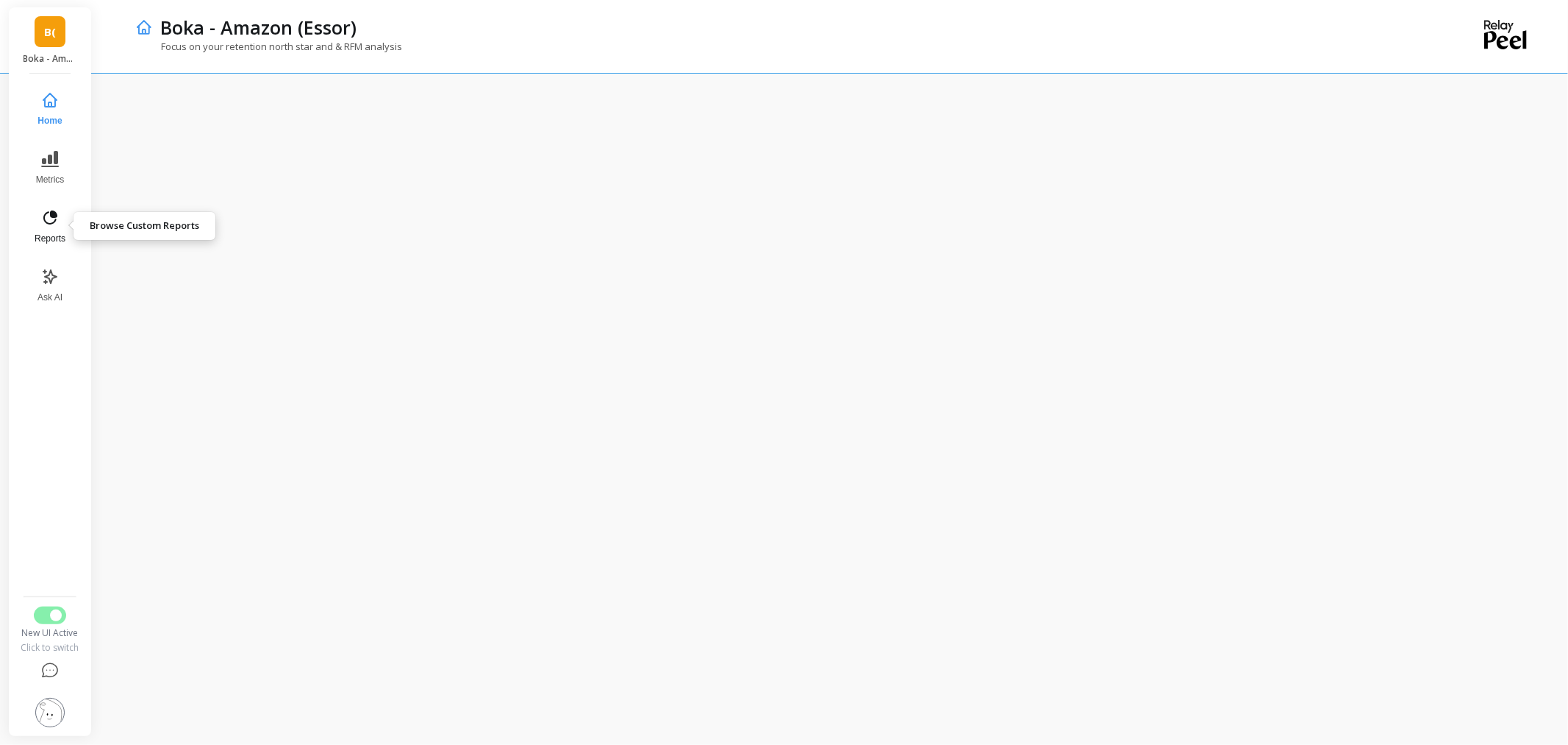
click at [55, 226] on icon at bounding box center [50, 218] width 18 height 18
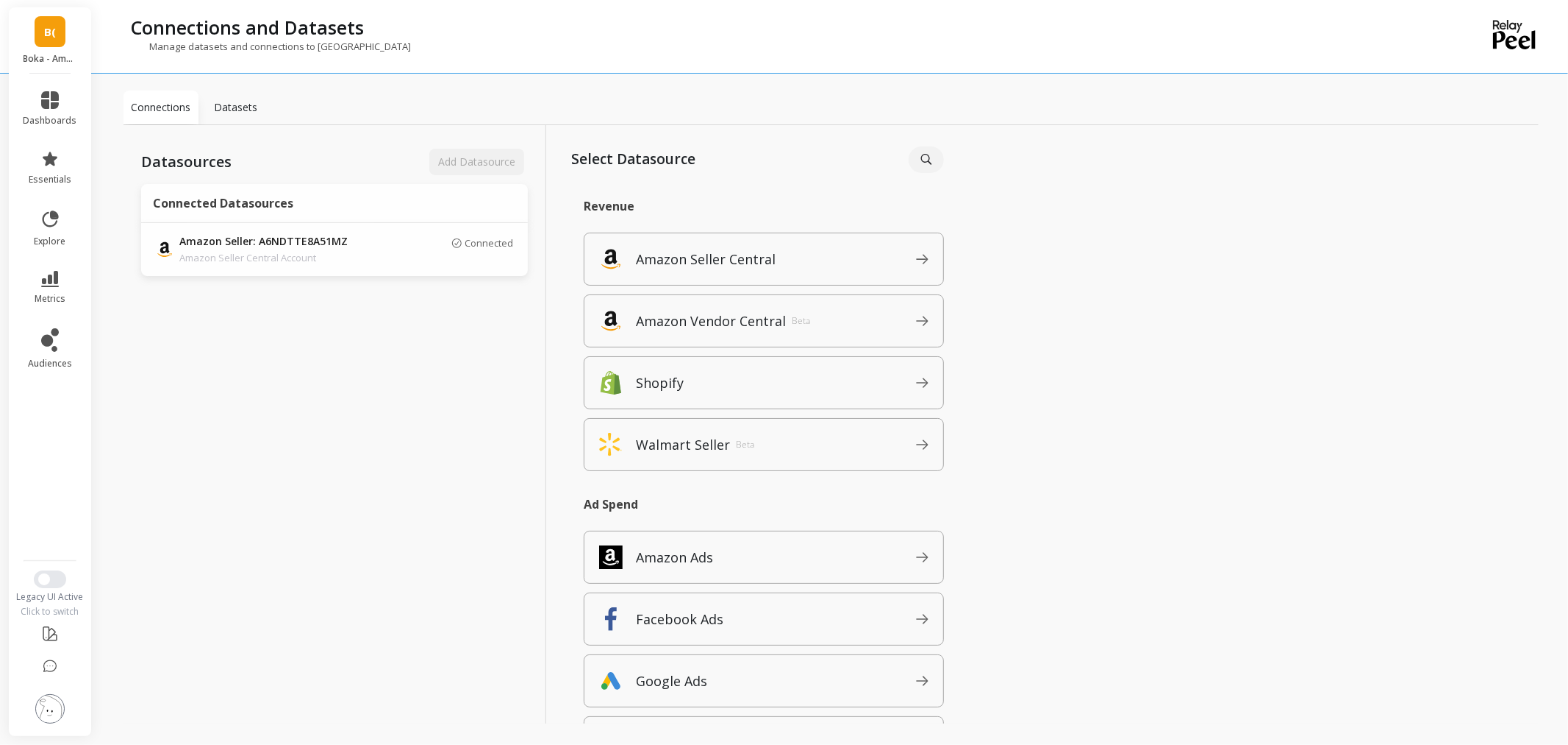
click at [51, 41] on link "B(" at bounding box center [50, 31] width 31 height 31
